Goal: Task Accomplishment & Management: Manage account settings

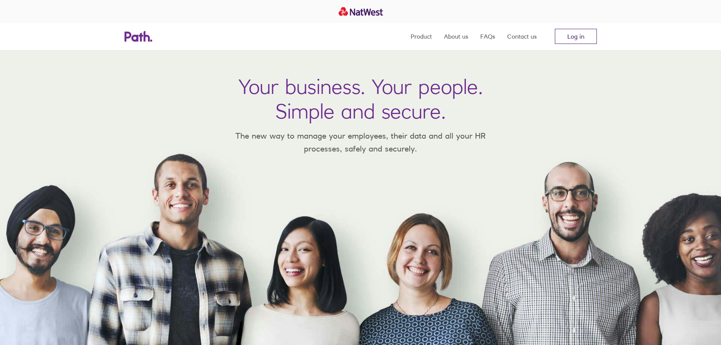
click at [575, 41] on link "Log in" at bounding box center [576, 36] width 42 height 15
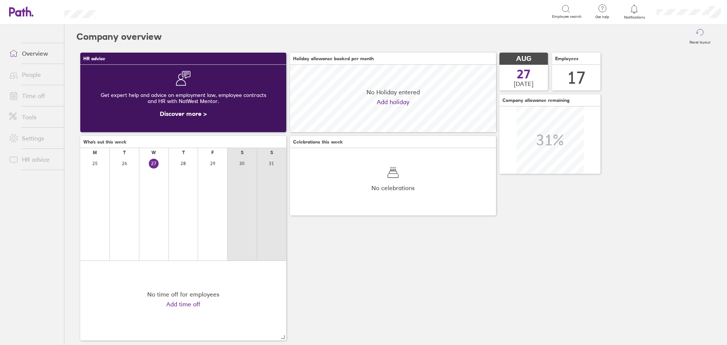
scroll to position [67, 206]
click at [29, 101] on link "Time off" at bounding box center [33, 95] width 61 height 15
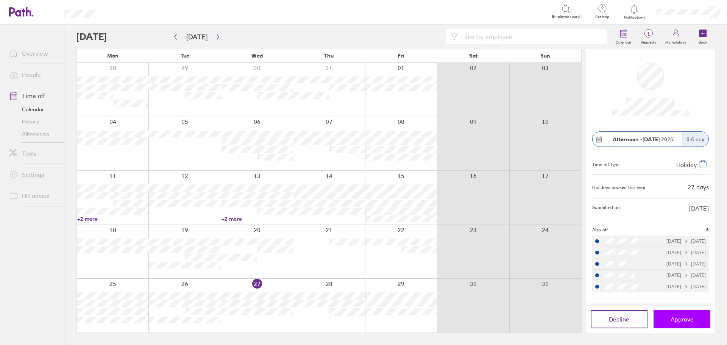
click at [680, 319] on span "Approve" at bounding box center [681, 319] width 23 height 7
click at [275, 320] on div at bounding box center [257, 306] width 72 height 54
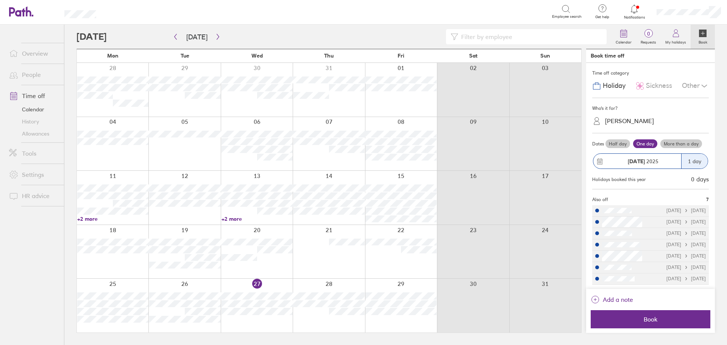
click at [699, 88] on icon at bounding box center [703, 85] width 9 height 9
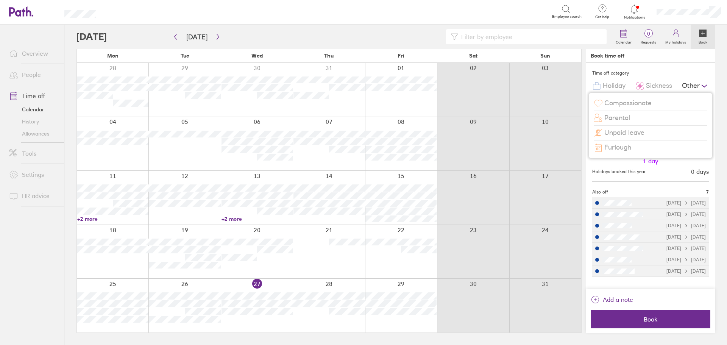
click at [641, 131] on span "Unpaid leave" at bounding box center [624, 133] width 40 height 8
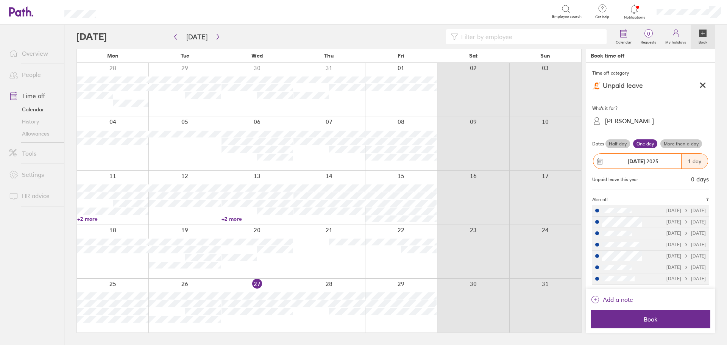
click at [629, 120] on div "[PERSON_NAME]" at bounding box center [629, 120] width 49 height 7
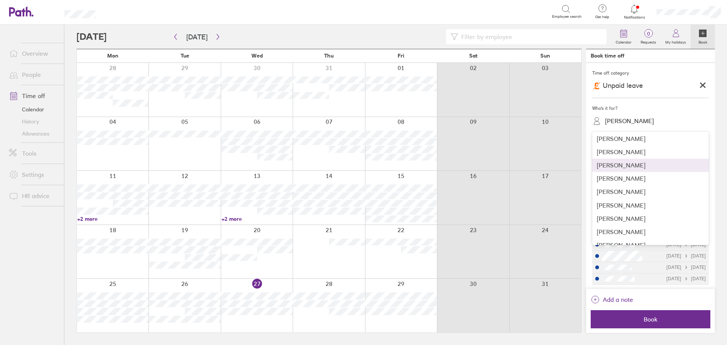
scroll to position [76, 0]
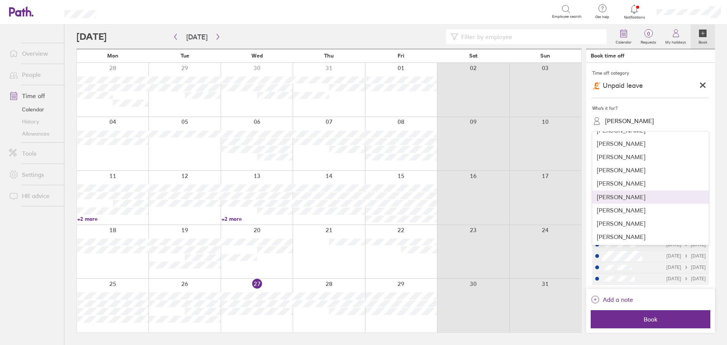
click at [623, 201] on div "[PERSON_NAME]" at bounding box center [650, 196] width 117 height 13
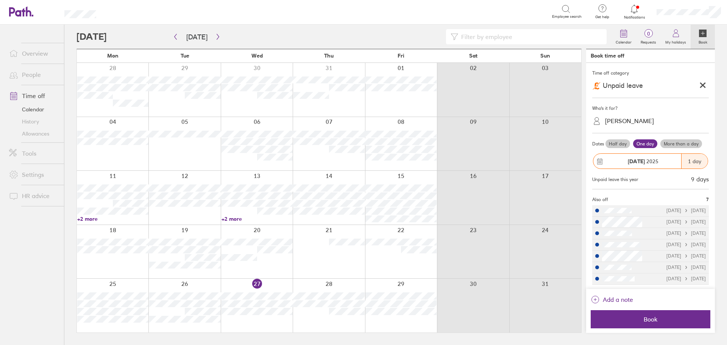
click at [624, 143] on label "Half day" at bounding box center [617, 143] width 25 height 9
click at [0, 0] on input "Half day" at bounding box center [0, 0] width 0 height 0
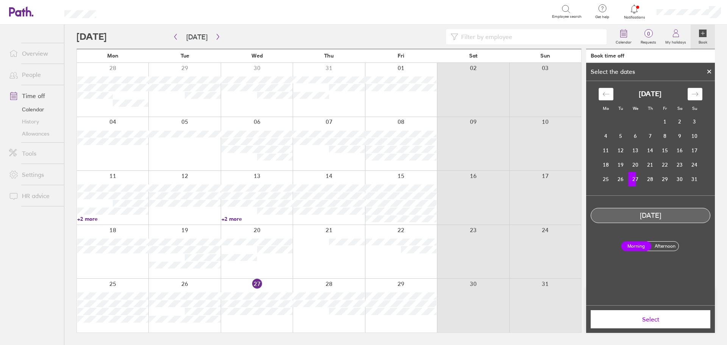
click at [671, 244] on label "Afternoon" at bounding box center [664, 245] width 30 height 9
click at [0, 0] on input "Afternoon" at bounding box center [0, 0] width 0 height 0
click at [669, 242] on label "Afternoon" at bounding box center [664, 246] width 30 height 10
click at [0, 0] on input "Afternoon" at bounding box center [0, 0] width 0 height 0
click at [667, 318] on span "Select" at bounding box center [650, 319] width 109 height 7
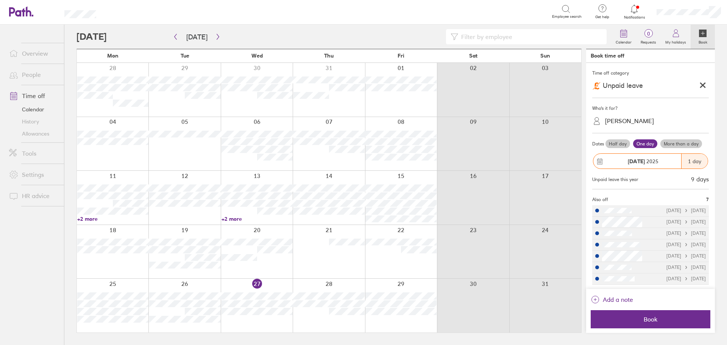
click at [621, 145] on label "Half day" at bounding box center [617, 143] width 25 height 9
click at [0, 0] on input "Half day" at bounding box center [0, 0] width 0 height 0
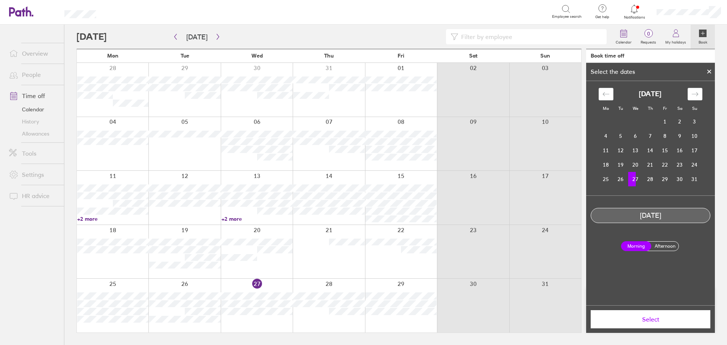
click at [666, 246] on label "Afternoon" at bounding box center [664, 245] width 30 height 9
click at [0, 0] on input "Afternoon" at bounding box center [0, 0] width 0 height 0
click at [655, 316] on span "Select" at bounding box center [650, 319] width 109 height 7
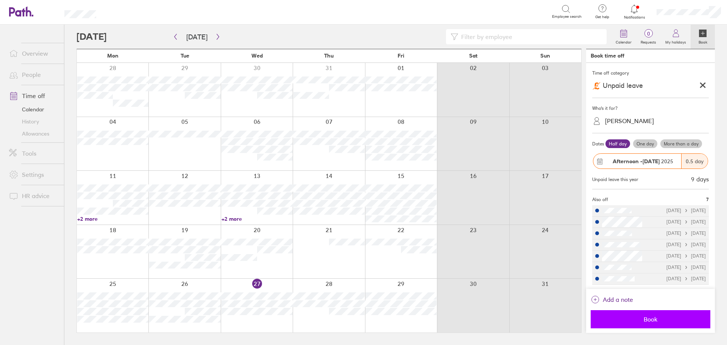
click at [655, 316] on span "Book" at bounding box center [650, 319] width 109 height 7
